Goal: Find specific page/section: Find specific page/section

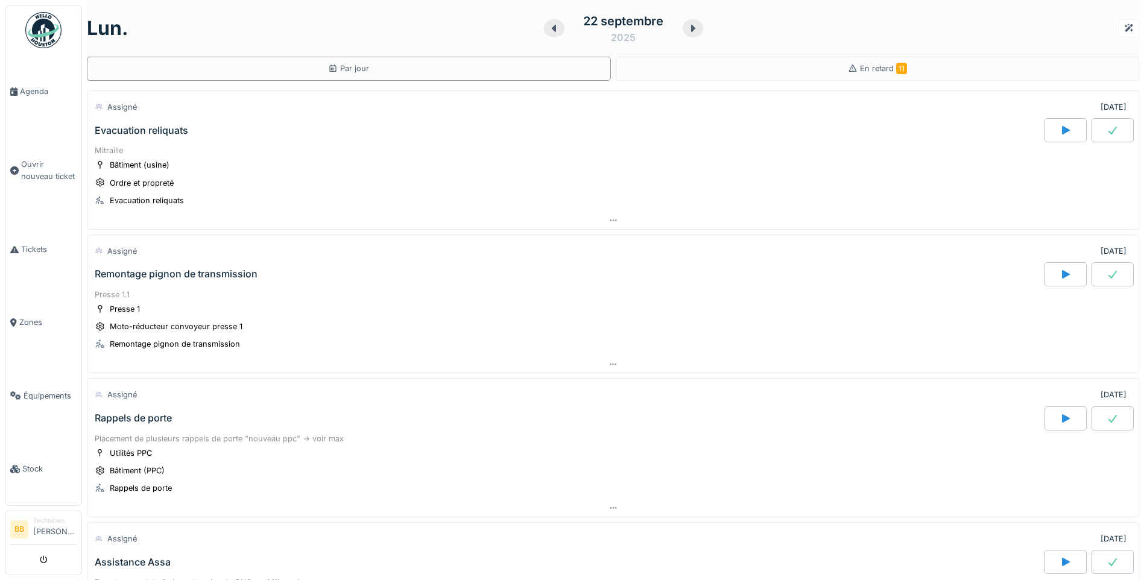
scroll to position [60, 0]
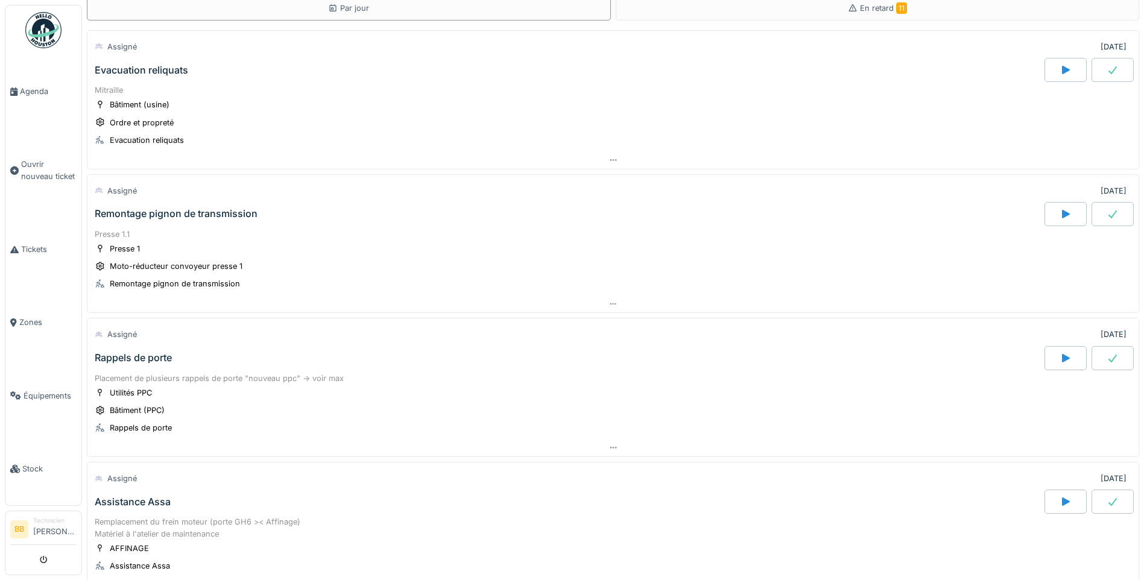
click at [154, 71] on div "Evacuation reliquats" at bounding box center [141, 70] width 93 height 11
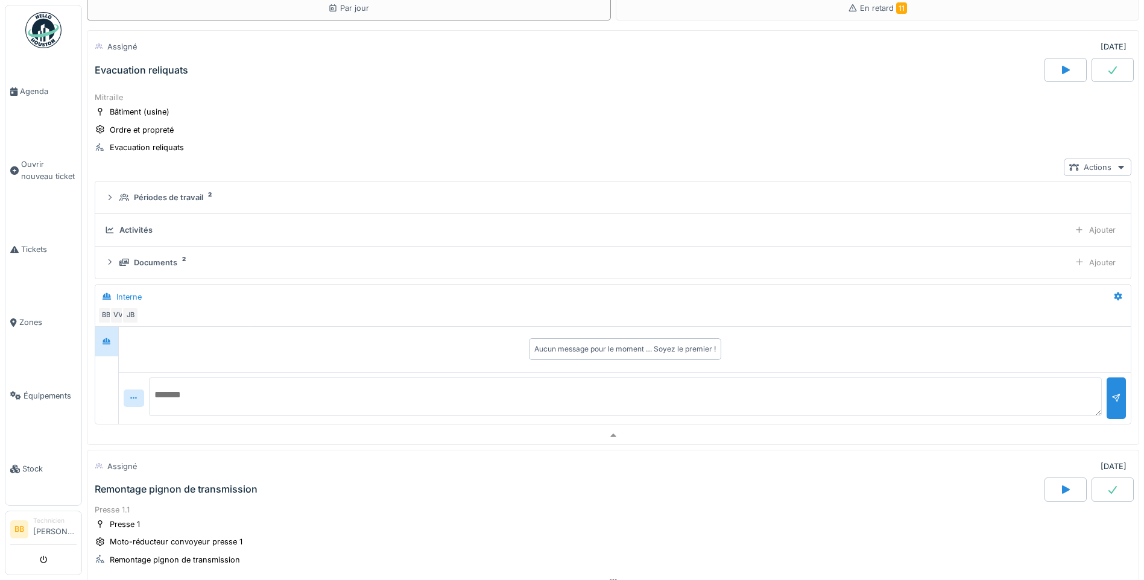
scroll to position [42, 0]
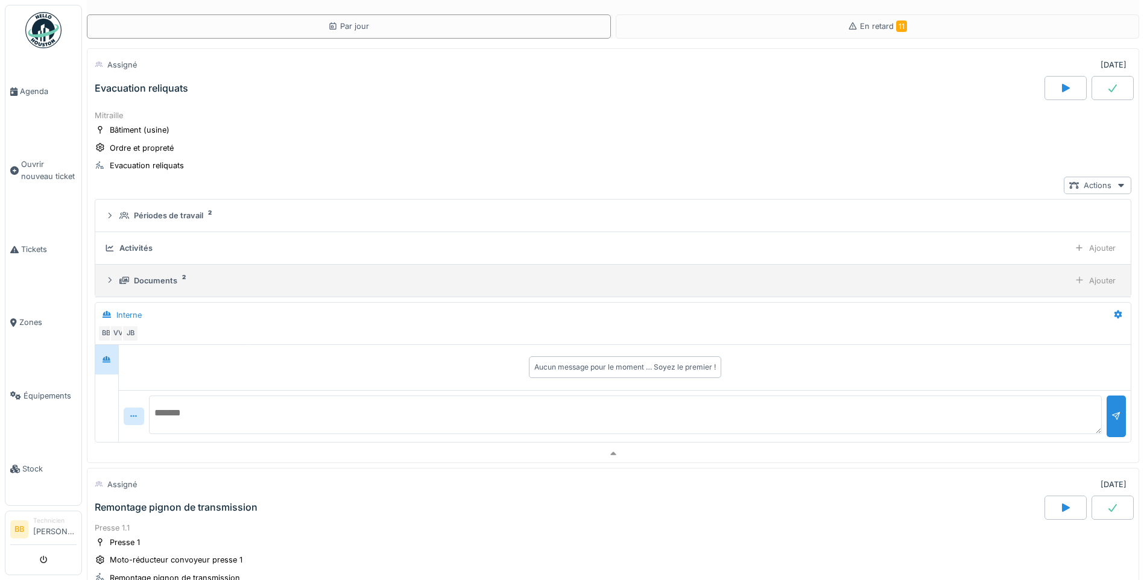
click at [180, 283] on div "Documents 2" at bounding box center [591, 280] width 945 height 11
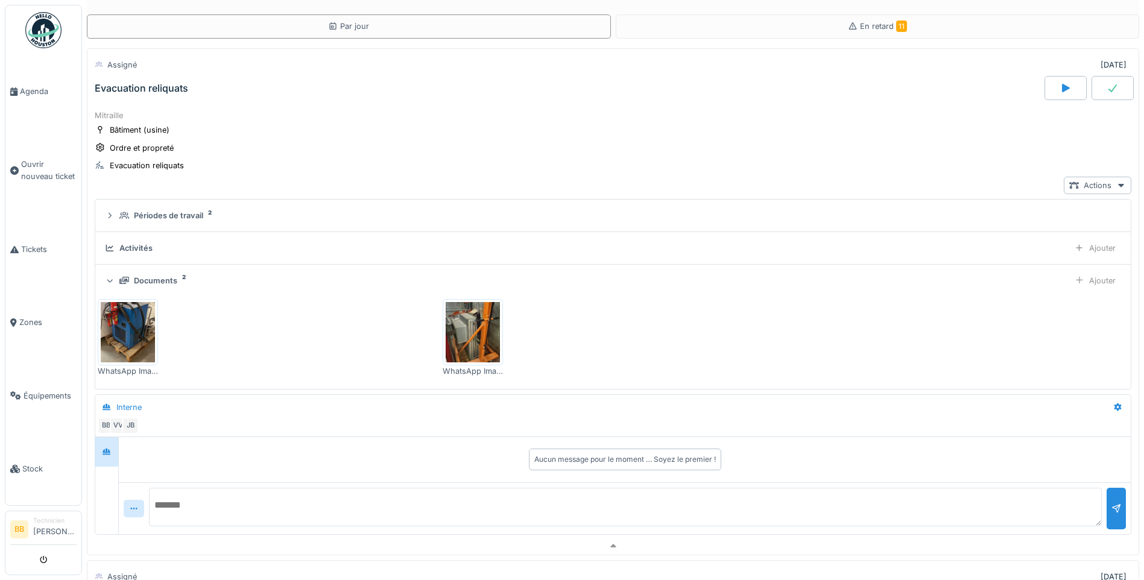
click at [128, 323] on img at bounding box center [128, 332] width 54 height 60
click at [494, 342] on img at bounding box center [473, 332] width 54 height 60
click at [40, 95] on span "Agenda" at bounding box center [48, 91] width 57 height 11
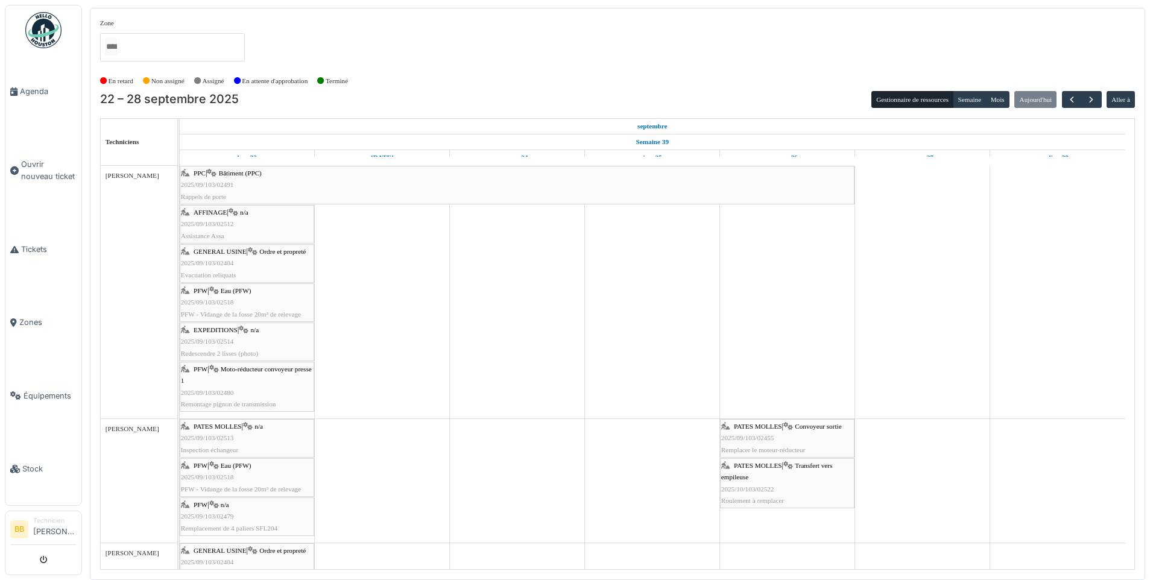
click at [226, 325] on div "EXPEDITIONS | n/a 2025/09/103/02514 Redescendre 2 lisses (photo)" at bounding box center [247, 341] width 132 height 35
click at [222, 171] on div "PPC | Bâtiment (PPC) 2025/09/103/02491 Rappels de porte" at bounding box center [517, 185] width 672 height 35
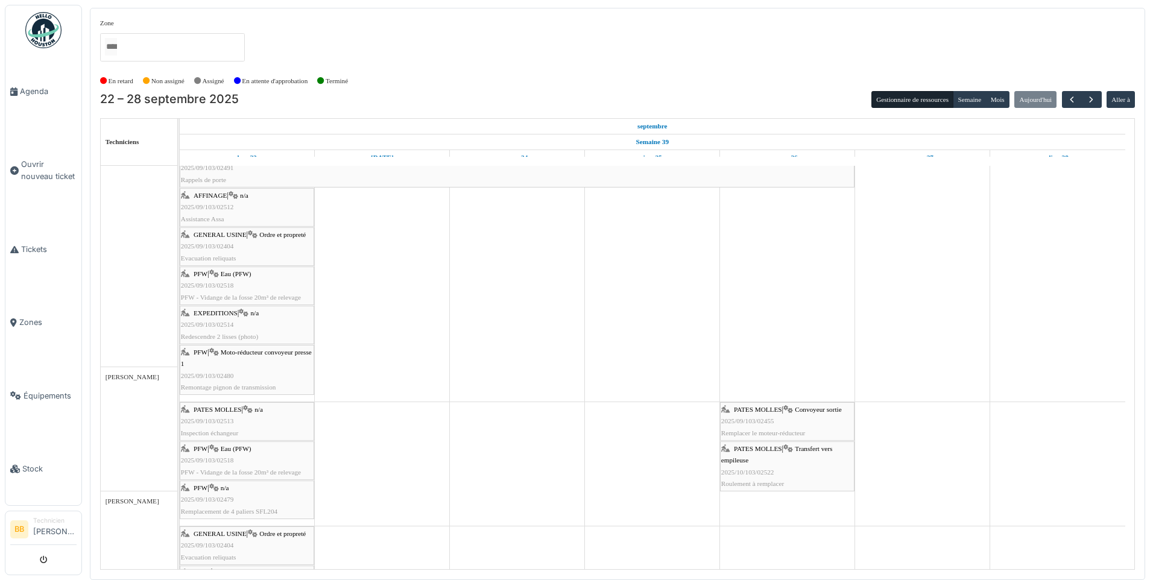
scroll to position [60, 0]
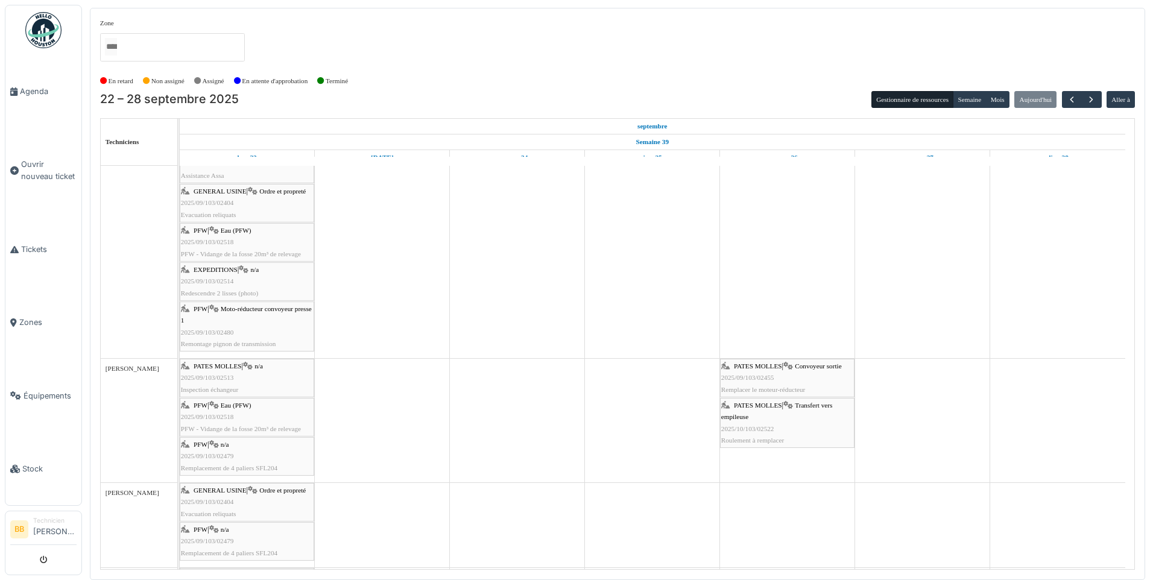
click at [257, 309] on span "Moto-réducteur convoyeur presse 1" at bounding box center [246, 314] width 131 height 19
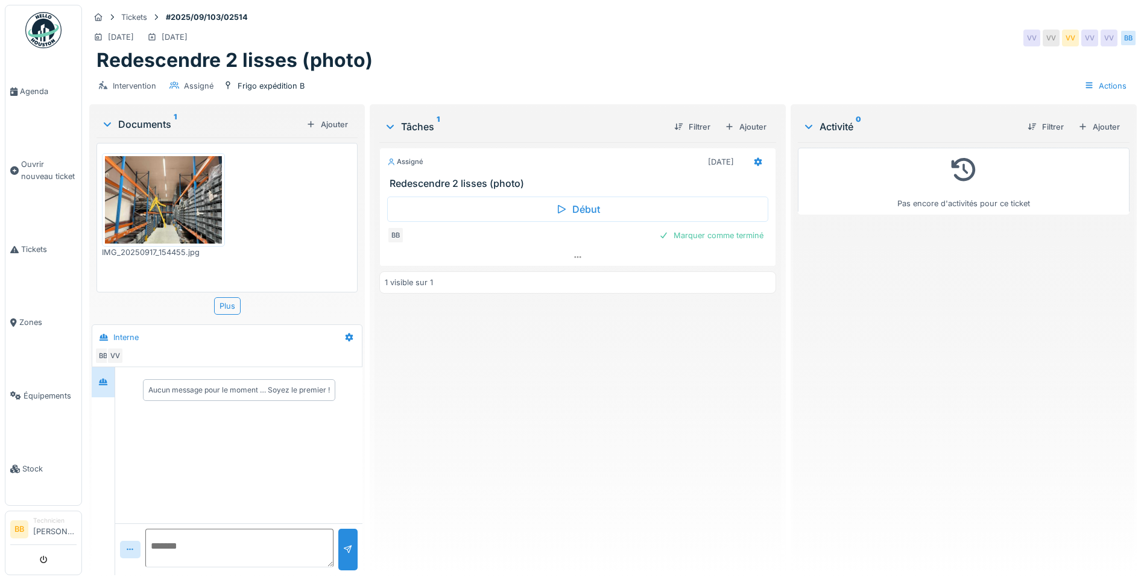
click at [164, 208] on img at bounding box center [163, 199] width 117 height 87
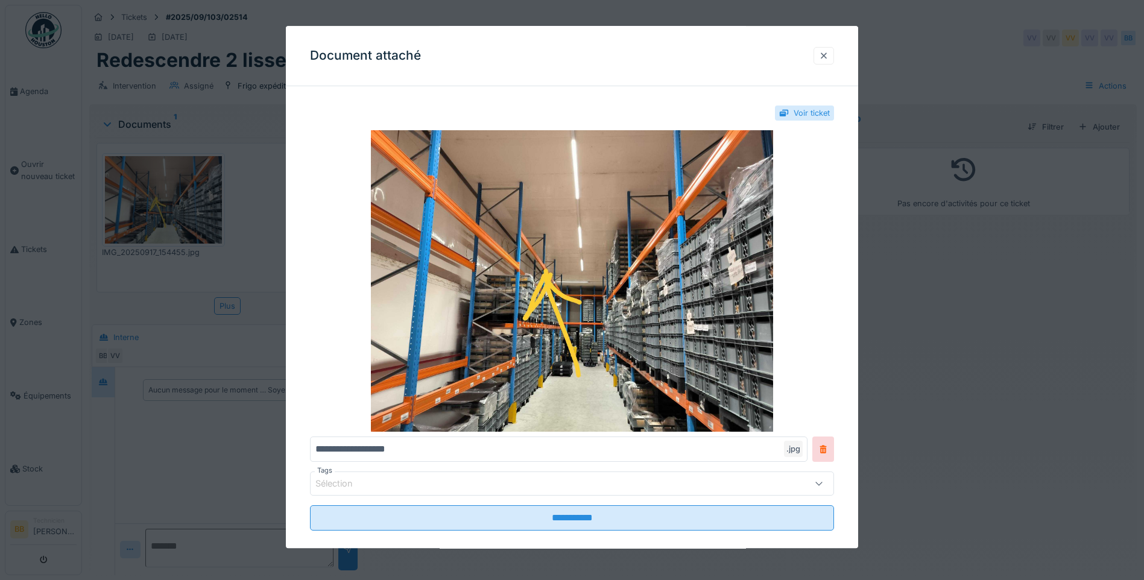
click at [827, 57] on div at bounding box center [824, 55] width 10 height 11
